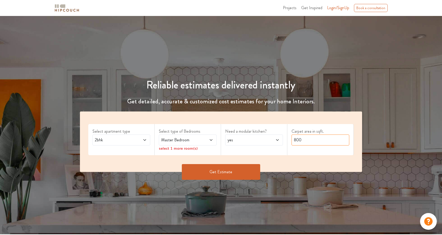
click at [311, 139] on input "800" at bounding box center [320, 139] width 58 height 11
click at [222, 174] on button "Get Estimate" at bounding box center [221, 172] width 78 height 16
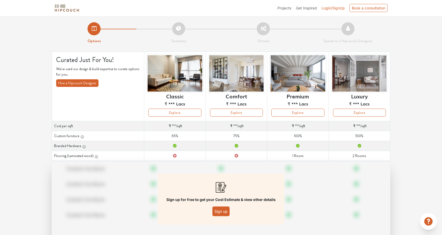
scroll to position [22, 0]
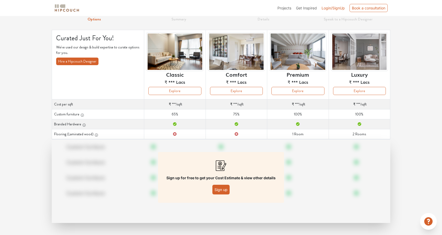
click at [330, 7] on span "Login/SignUp" at bounding box center [333, 8] width 23 height 4
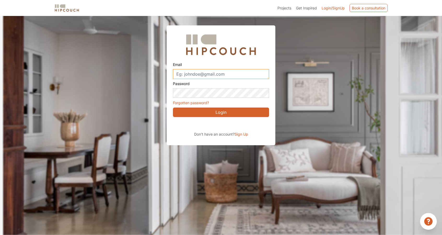
click at [216, 73] on input "Email" at bounding box center [221, 74] width 96 height 10
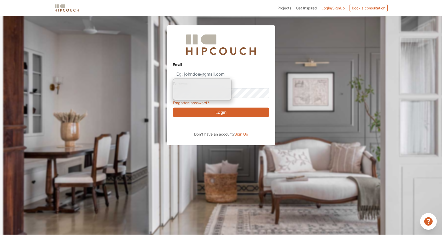
click at [109, 108] on div at bounding box center [224, 117] width 442 height 235
